Goal: Check status: Check status

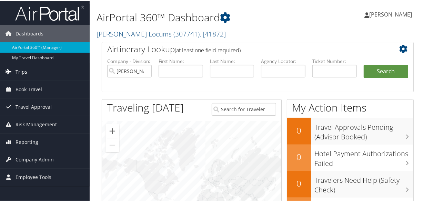
click at [28, 70] on link "Trips" at bounding box center [45, 71] width 90 height 17
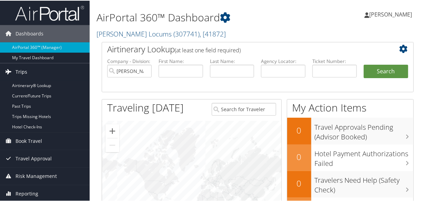
click at [27, 72] on link "Trips" at bounding box center [45, 71] width 90 height 17
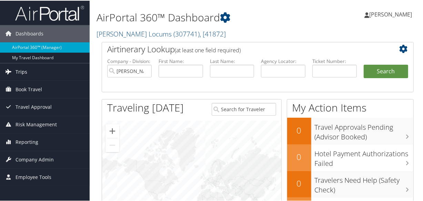
click at [28, 72] on link "Trips" at bounding box center [45, 71] width 90 height 17
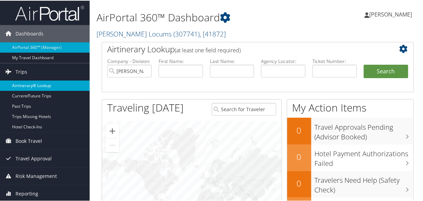
click at [37, 85] on link "Airtinerary® Lookup" at bounding box center [45, 85] width 90 height 10
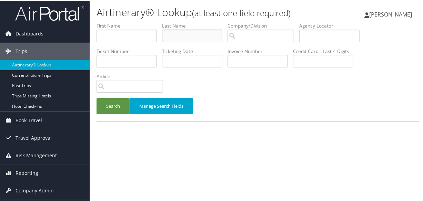
click at [179, 37] on input "text" at bounding box center [192, 35] width 60 height 13
type input "omar"
click at [96, 98] on button "Search" at bounding box center [112, 106] width 33 height 16
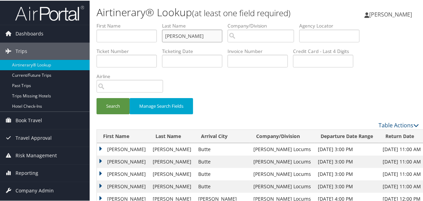
scroll to position [94, 0]
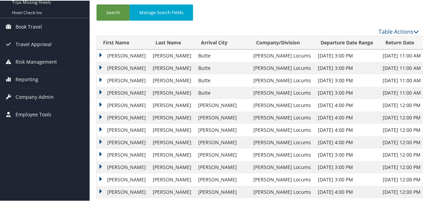
click at [102, 54] on td "Holly" at bounding box center [123, 55] width 52 height 12
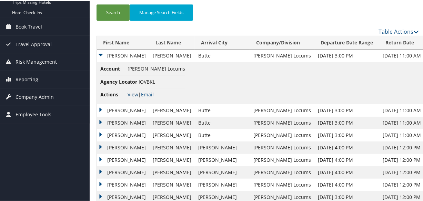
click at [131, 91] on link "View" at bounding box center [133, 94] width 11 height 7
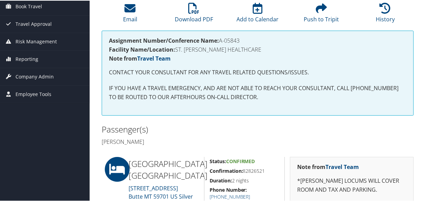
scroll to position [188, 0]
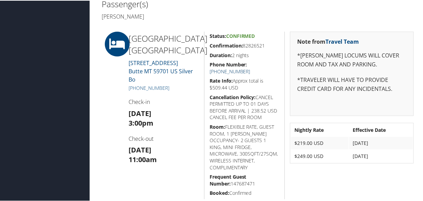
click at [250, 68] on link "[PHONE_NUMBER]" at bounding box center [230, 71] width 41 height 7
click at [282, 16] on div "Passenger(s) [PERSON_NAME]" at bounding box center [257, 10] width 322 height 26
click at [187, 111] on h3 "[DATE] 3:00pm" at bounding box center [164, 117] width 70 height 19
